Goal: Task Accomplishment & Management: Complete application form

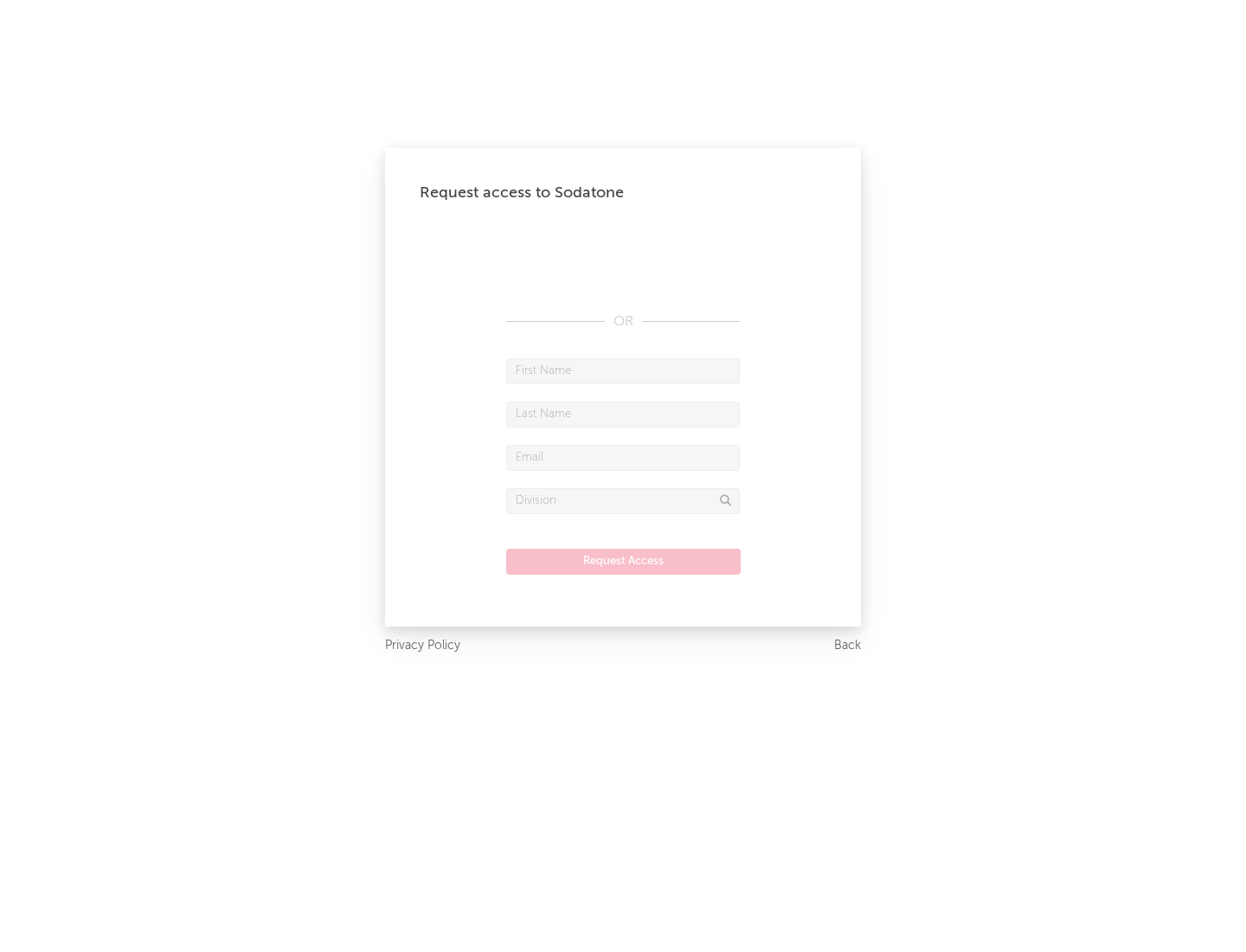
click at [623, 371] on input "text" at bounding box center [623, 371] width 233 height 26
type input "[PERSON_NAME]"
click at [623, 414] on input "text" at bounding box center [623, 414] width 233 height 26
type input "[PERSON_NAME]"
click at [623, 457] on input "text" at bounding box center [623, 458] width 233 height 26
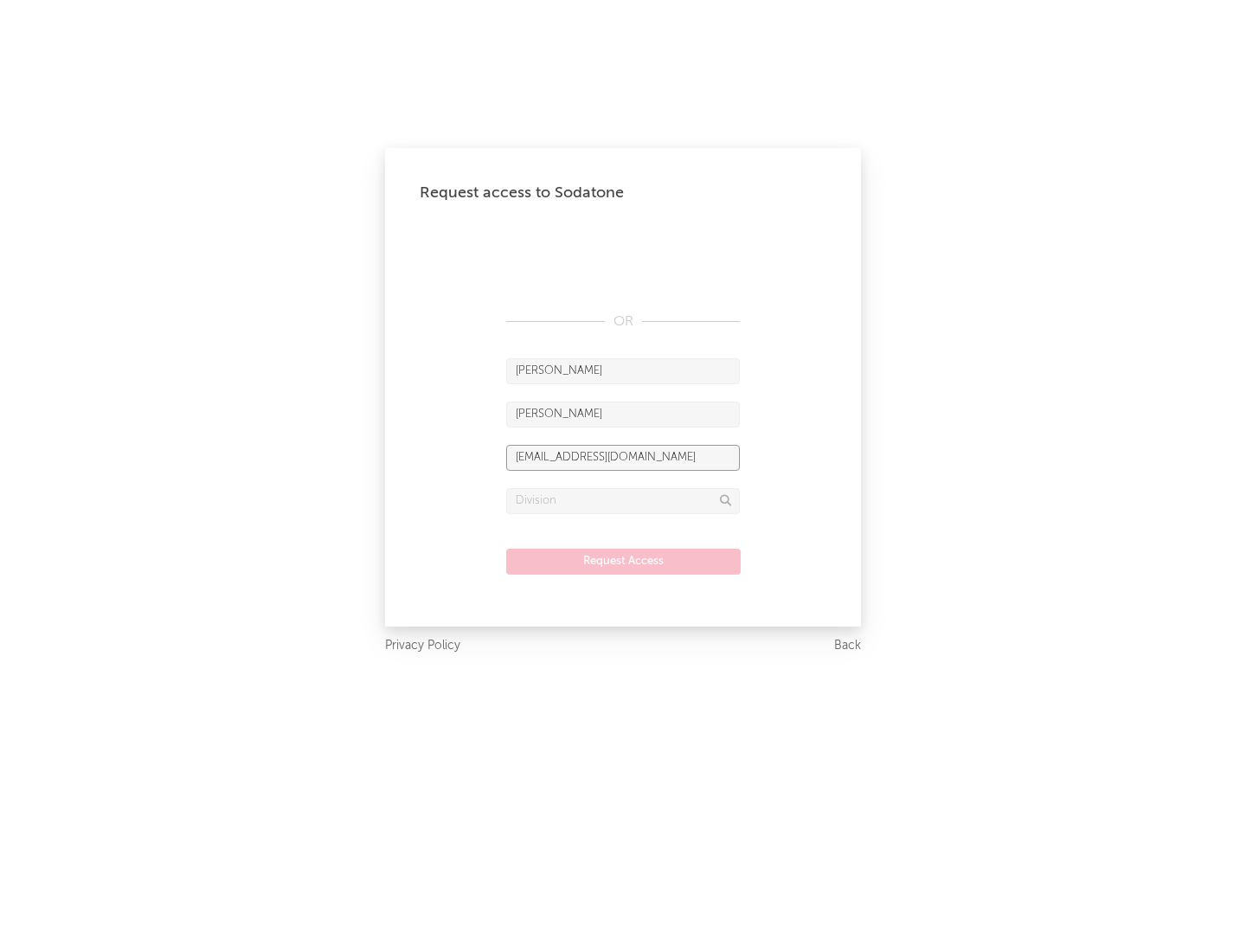
type input "[EMAIL_ADDRESS][DOMAIN_NAME]"
click at [623, 500] on input "text" at bounding box center [623, 501] width 233 height 26
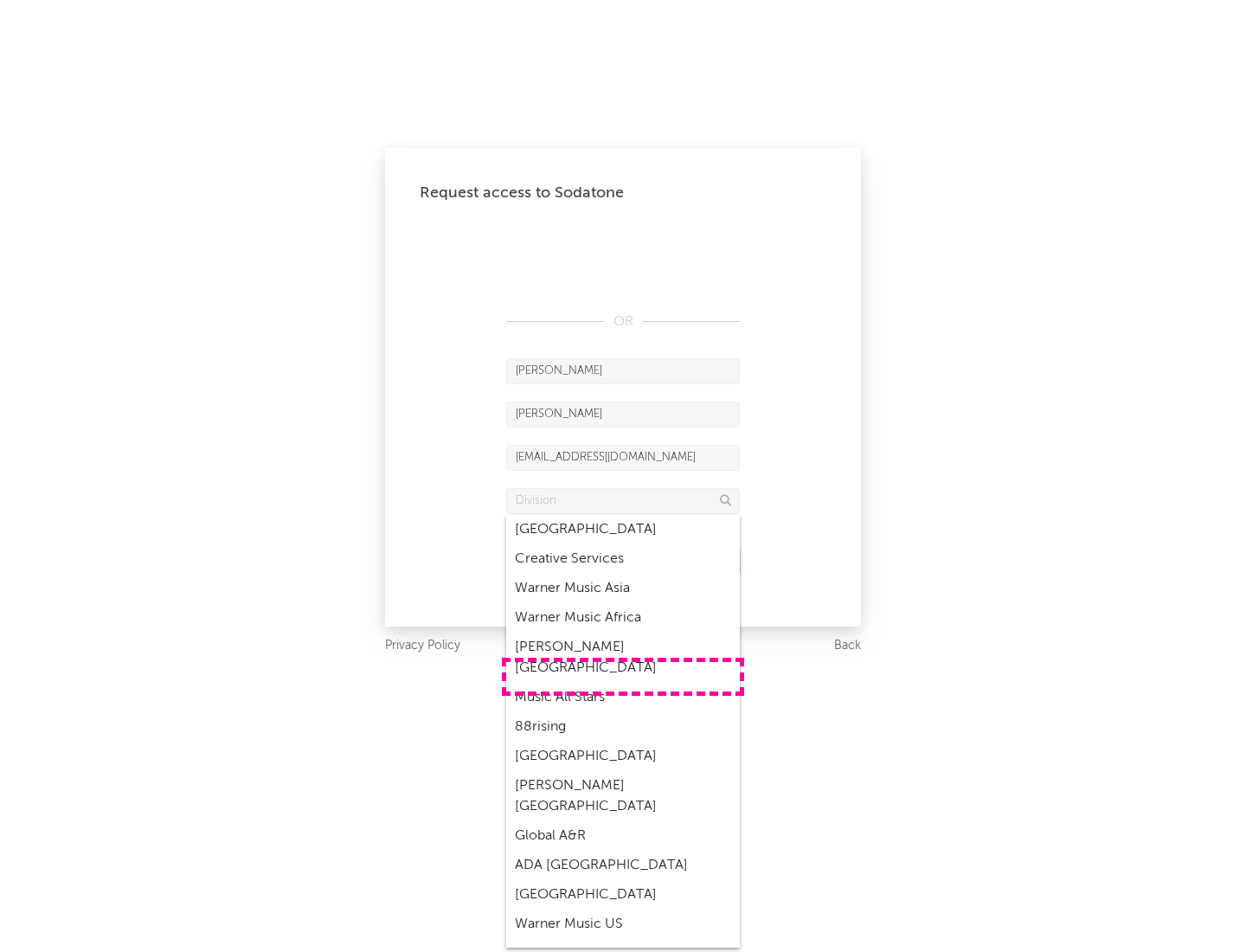
click at [623, 683] on div "Music All Stars" at bounding box center [623, 697] width 233 height 30
type input "Music All Stars"
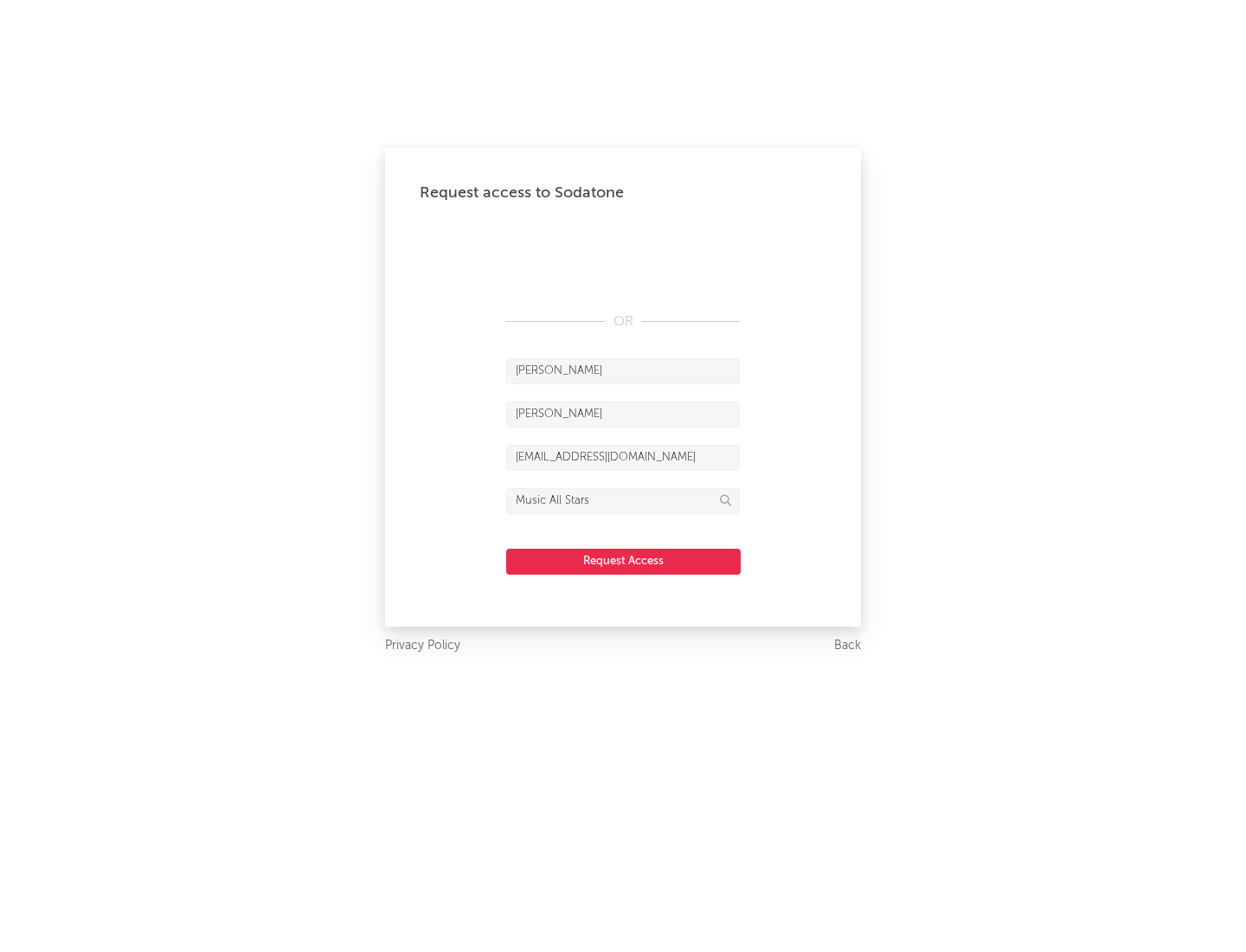
click at [623, 561] on button "Request Access" at bounding box center [623, 561] width 234 height 26
